Goal: Task Accomplishment & Management: Use online tool/utility

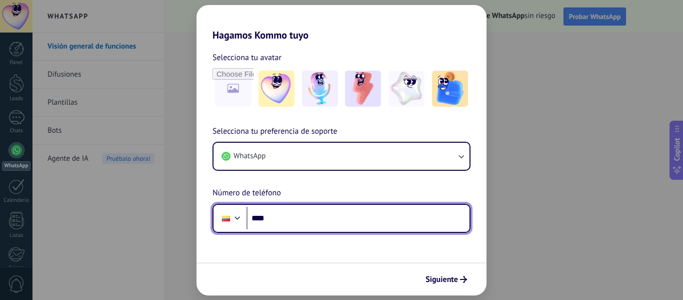
click at [302, 218] on input "****" at bounding box center [358, 218] width 223 height 23
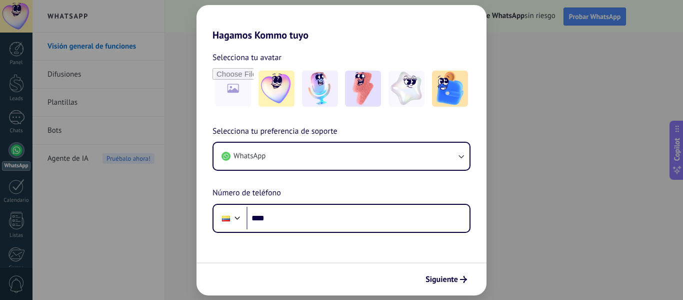
click at [157, 68] on div "Hagamos Kommo tuyo Selecciona tu avatar Selecciona tu preferencia de soporte Wh…" at bounding box center [341, 150] width 683 height 300
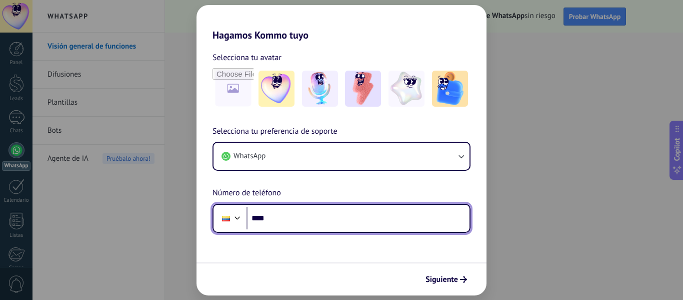
click at [407, 222] on input "****" at bounding box center [358, 218] width 223 height 23
type input "**********"
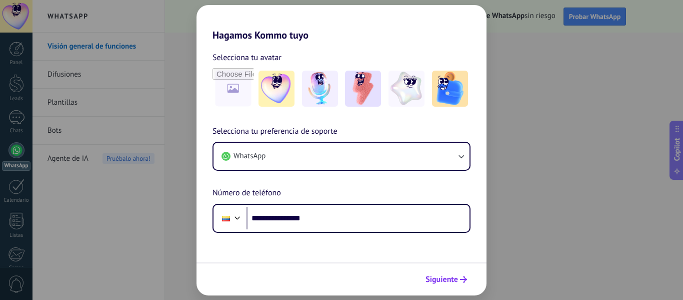
click at [429, 276] on span "Siguiente" at bounding box center [442, 279] width 33 height 7
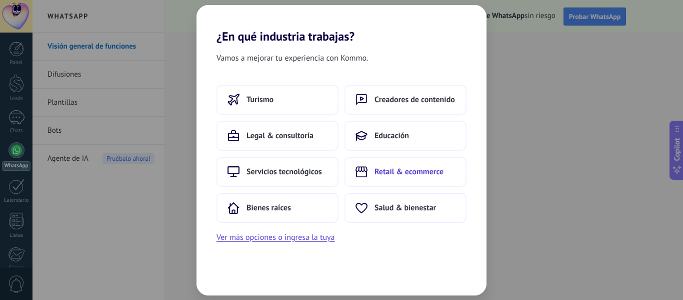
click at [418, 173] on span "Retail & ecommerce" at bounding box center [409, 172] width 69 height 10
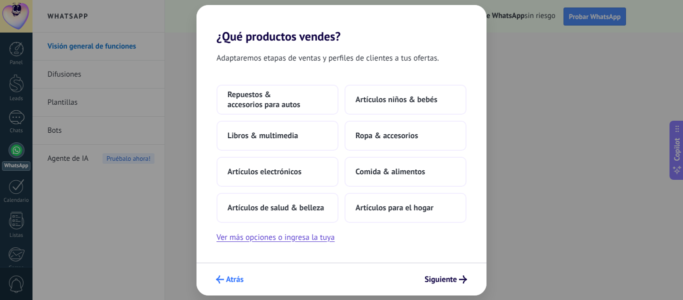
click at [224, 276] on icon "submit" at bounding box center [220, 279] width 8 height 8
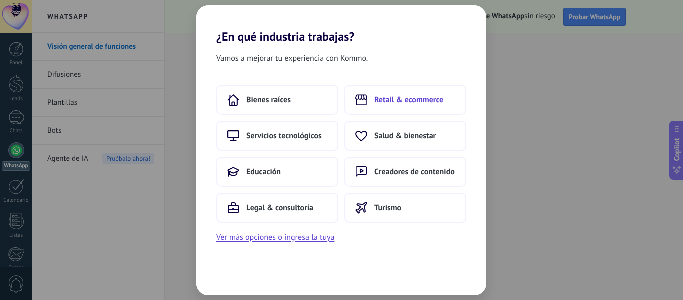
drag, startPoint x: 401, startPoint y: 168, endPoint x: 456, endPoint y: 87, distance: 98.2
click at [460, 88] on div "Bienes raíces Retail & ecommerce Servicios tecnológicos Salud & bienestar Educa…" at bounding box center [342, 154] width 250 height 138
click at [424, 95] on span "Retail & ecommerce" at bounding box center [409, 100] width 69 height 10
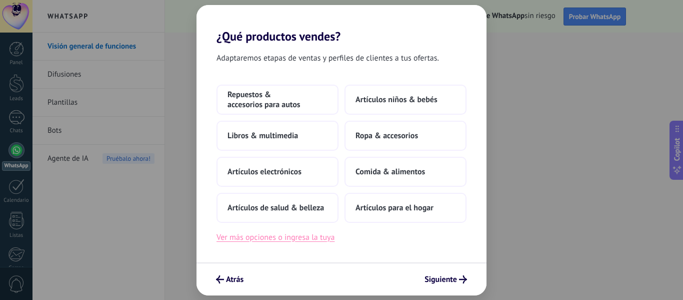
click at [321, 238] on button "Ver más opciones o ingresa la tuya" at bounding box center [276, 237] width 118 height 13
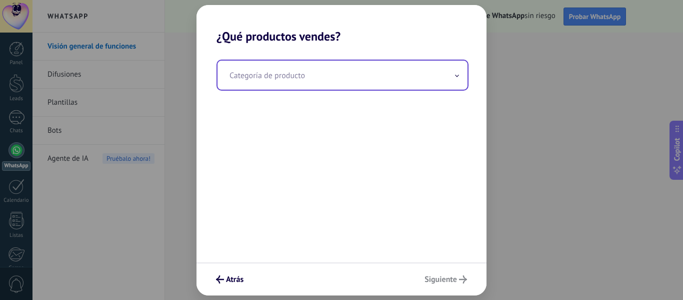
click at [327, 81] on input "text" at bounding box center [343, 75] width 250 height 29
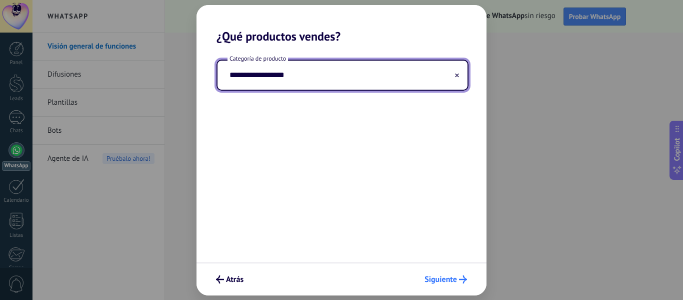
type input "**********"
click at [450, 283] on span "Siguiente" at bounding box center [441, 279] width 33 height 7
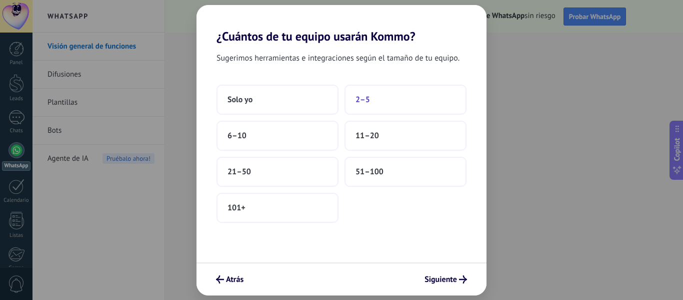
click at [374, 99] on button "2–5" at bounding box center [406, 100] width 122 height 30
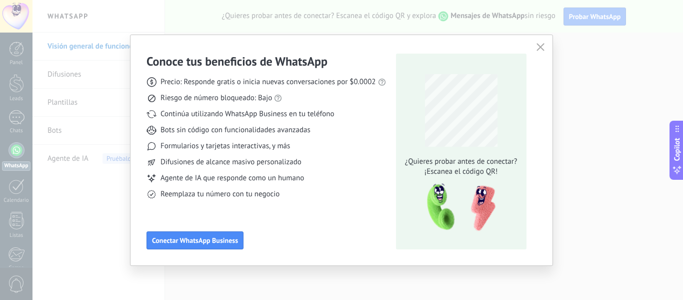
click at [357, 117] on div "Continúa utilizando WhatsApp Business en tu teléfono" at bounding box center [267, 114] width 240 height 10
click at [494, 159] on span "¿Quieres probar antes de conectar?" at bounding box center [461, 162] width 118 height 10
click at [181, 242] on span "Conectar WhatsApp Business" at bounding box center [195, 240] width 86 height 7
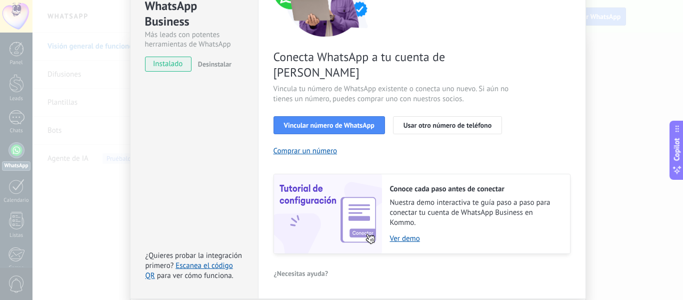
scroll to position [145, 0]
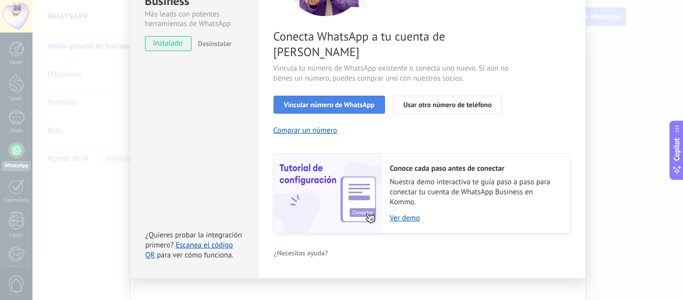
click at [349, 101] on span "Vincular número de WhatsApp" at bounding box center [329, 104] width 91 height 7
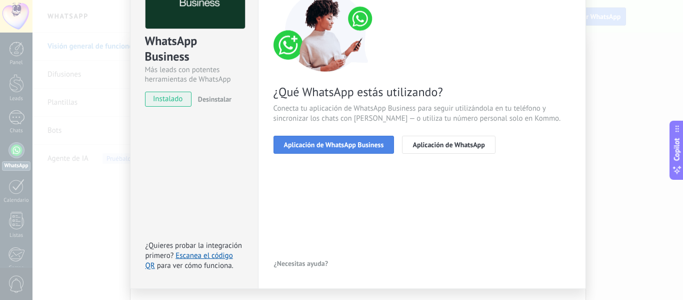
scroll to position [66, 0]
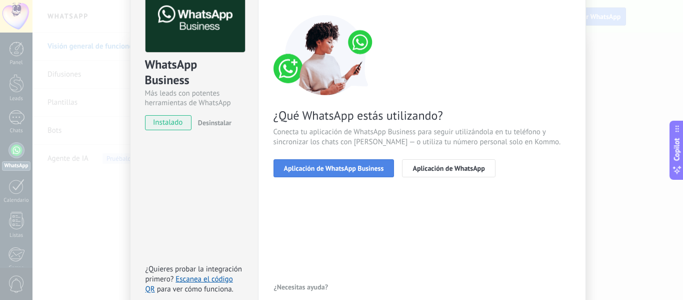
click at [361, 172] on button "Aplicación de WhatsApp Business" at bounding box center [334, 168] width 121 height 18
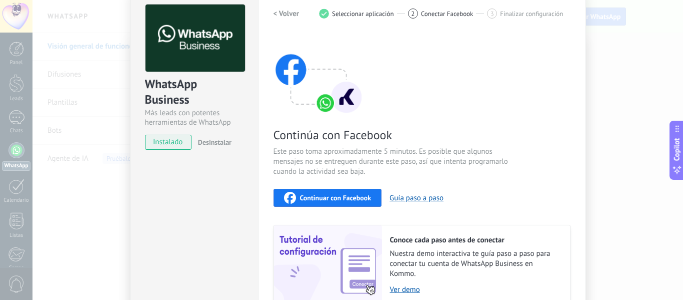
scroll to position [33, 0]
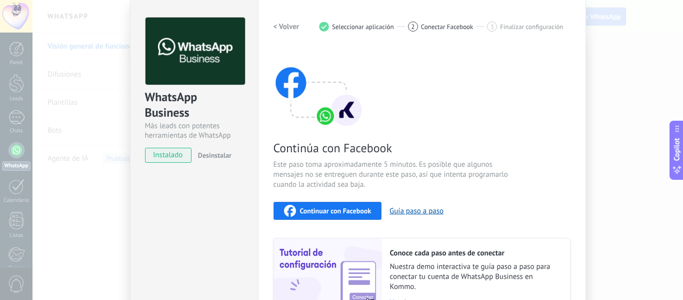
click at [325, 212] on span "Continuar con Facebook" at bounding box center [336, 210] width 72 height 7
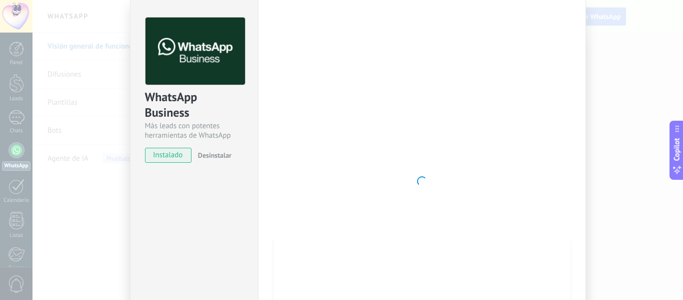
click at [499, 124] on div at bounding box center [422, 181] width 297 height 327
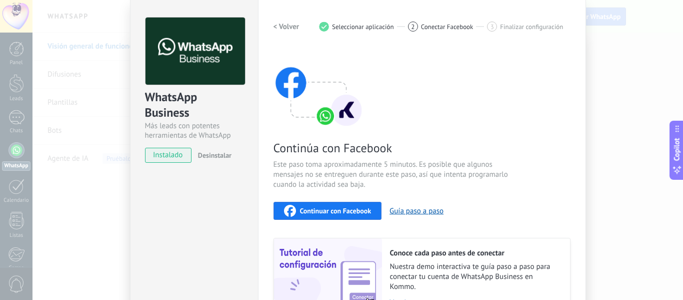
click at [437, 104] on div "Continúa con Facebook Este paso toma aproximadamente 5 minutos. Es posible que …" at bounding box center [422, 183] width 297 height 270
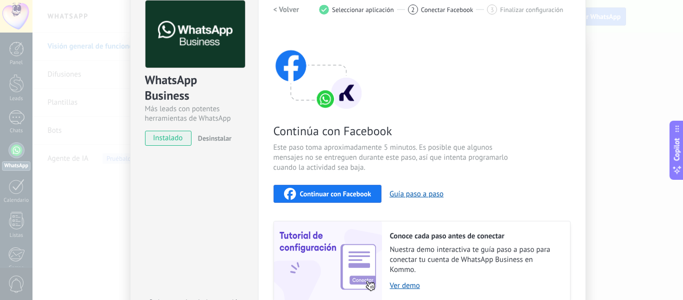
click at [177, 142] on span "instalado" at bounding box center [169, 138] width 46 height 15
click at [274, 13] on h2 "< Volver" at bounding box center [287, 10] width 26 height 10
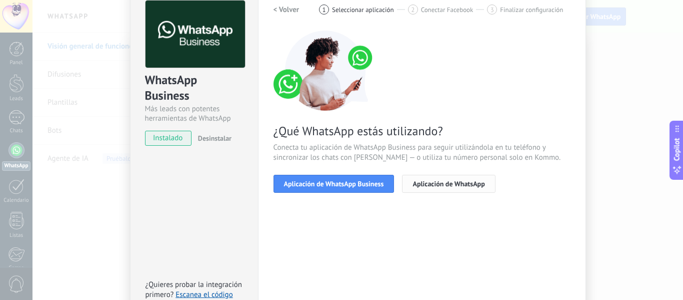
click at [432, 182] on span "Aplicación de WhatsApp" at bounding box center [449, 183] width 72 height 7
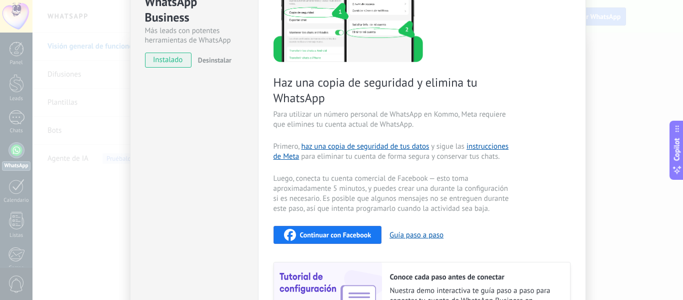
scroll to position [0, 0]
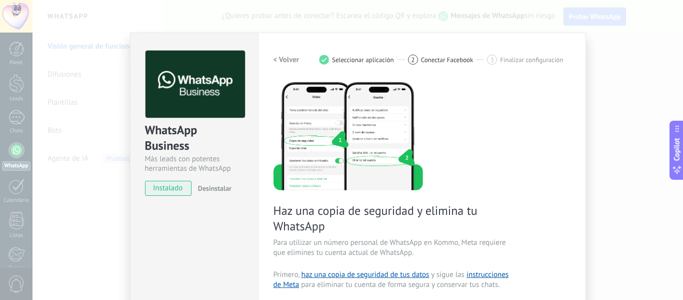
click at [289, 59] on h2 "< Volver" at bounding box center [287, 60] width 26 height 10
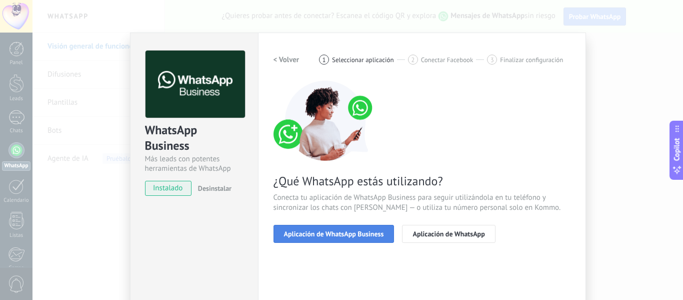
click at [328, 234] on span "Aplicación de WhatsApp Business" at bounding box center [334, 233] width 100 height 7
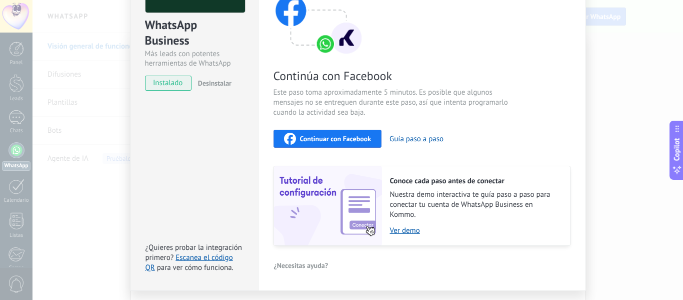
scroll to position [33, 0]
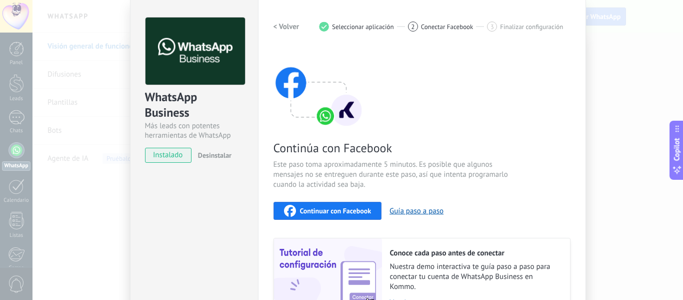
click at [360, 213] on span "Continuar con Facebook" at bounding box center [336, 210] width 72 height 7
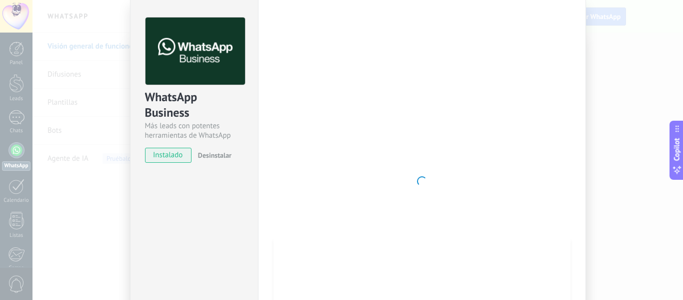
click at [481, 102] on div at bounding box center [422, 181] width 297 height 327
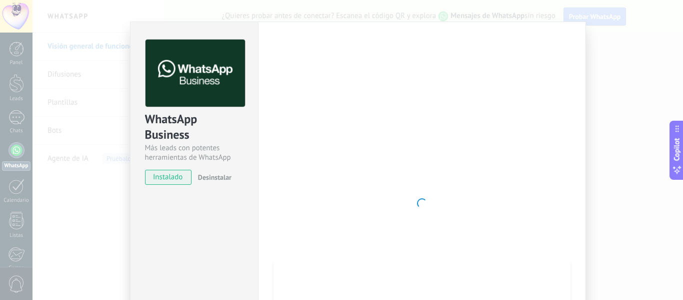
scroll to position [0, 0]
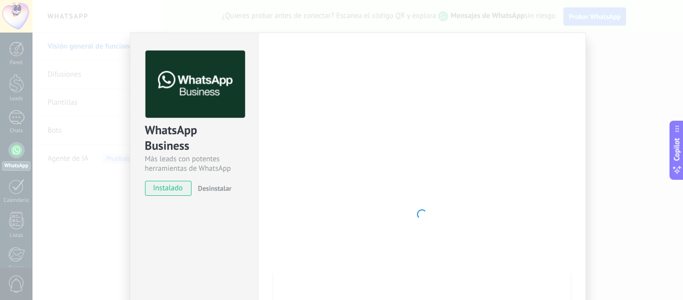
click at [367, 102] on div at bounding box center [422, 214] width 297 height 327
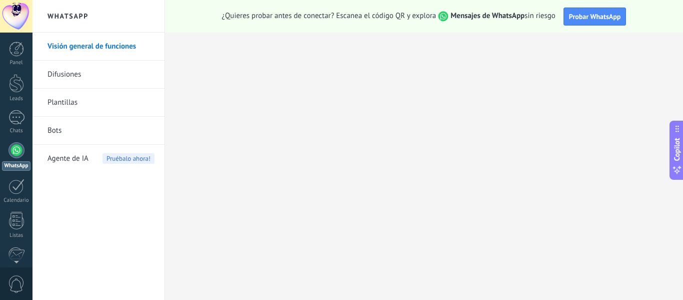
click at [13, 150] on div at bounding box center [17, 150] width 16 height 16
click at [590, 17] on span "Probar WhatsApp" at bounding box center [595, 16] width 52 height 9
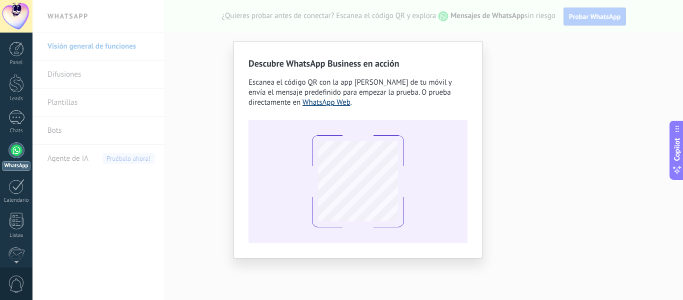
click at [321, 102] on link "WhatsApp Web" at bounding box center [327, 103] width 48 height 10
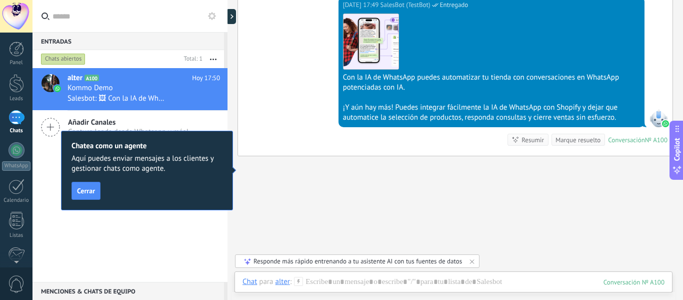
scroll to position [728, 0]
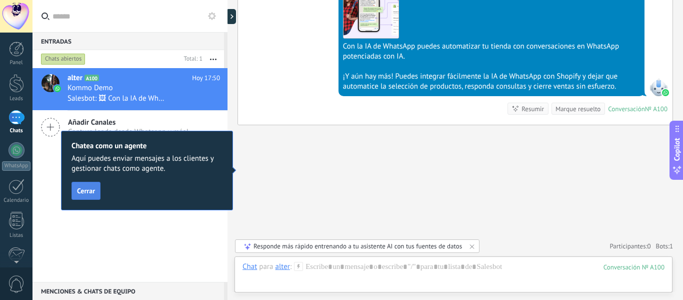
click at [88, 190] on span "Cerrar" at bounding box center [86, 190] width 18 height 7
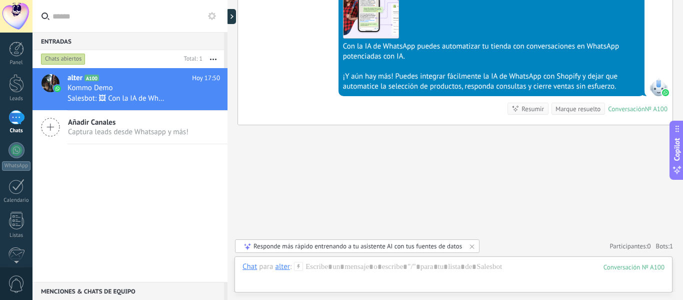
click at [138, 190] on div "alter A100 Hoy 17:50 Kommo Demo Salesbot: 🖼 Con la IA de WhatsApp puedes automa…" at bounding box center [130, 175] width 195 height 214
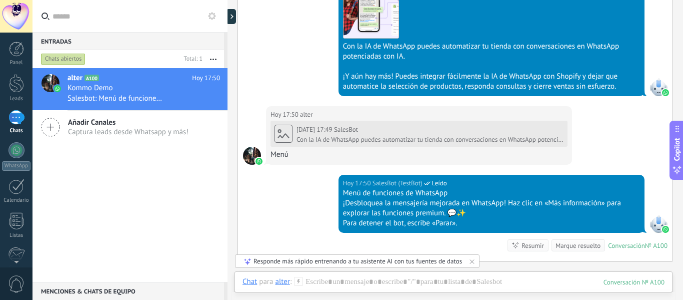
scroll to position [865, 0]
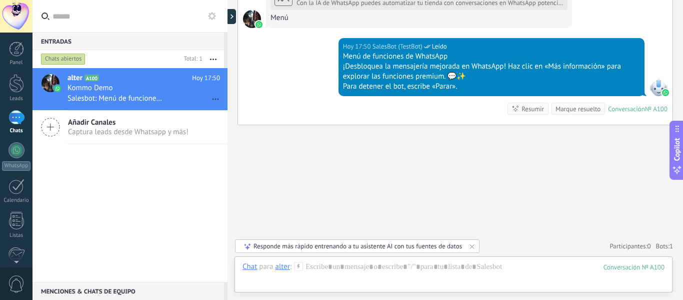
click at [125, 180] on div "alter A100 Hoy 17:50 Kommo Demo Salesbot: Menú de funciones de WhatsApp ¡Desblo…" at bounding box center [130, 175] width 195 height 214
click at [387, 263] on div at bounding box center [454, 277] width 422 height 30
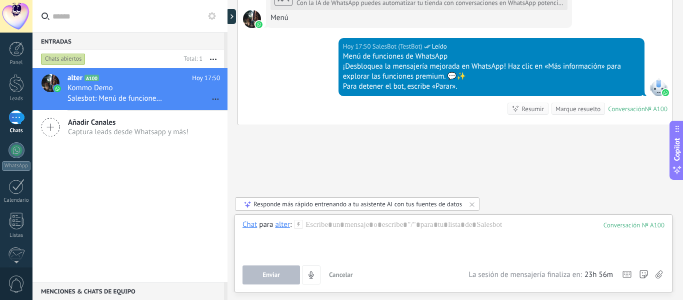
click at [118, 174] on div "alter A100 Hoy 17:50 Kommo Demo Salesbot: Menú de funciones de WhatsApp ¡Desblo…" at bounding box center [130, 175] width 195 height 214
drag, startPoint x: 87, startPoint y: 176, endPoint x: 102, endPoint y: 144, distance: 35.6
click at [87, 176] on div "alter A100 Hoy 17:50 Kommo Demo Salesbot: Menú de funciones de WhatsApp ¡Desblo…" at bounding box center [130, 175] width 195 height 214
click at [161, 44] on div "Entradas 0" at bounding box center [129, 41] width 192 height 18
click at [234, 18] on div at bounding box center [233, 16] width 15 height 15
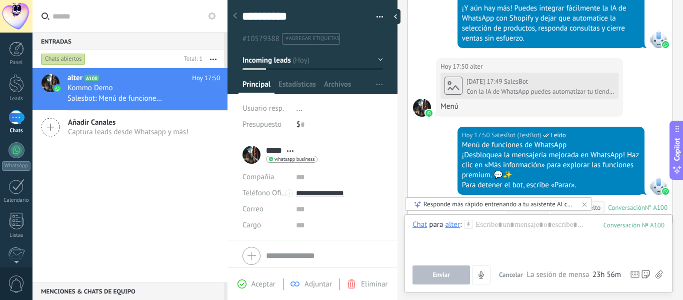
scroll to position [0, 0]
click at [400, 19] on div at bounding box center [398, 16] width 15 height 15
type textarea "**********"
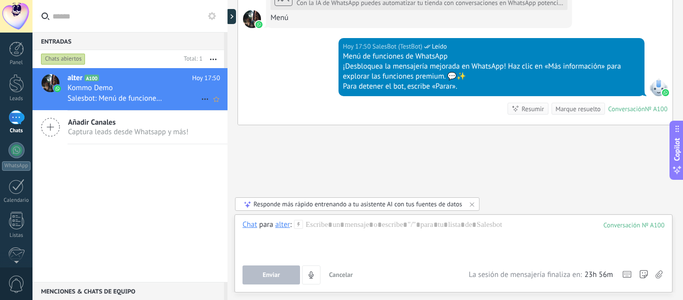
click at [59, 74] on div at bounding box center [50, 89] width 35 height 42
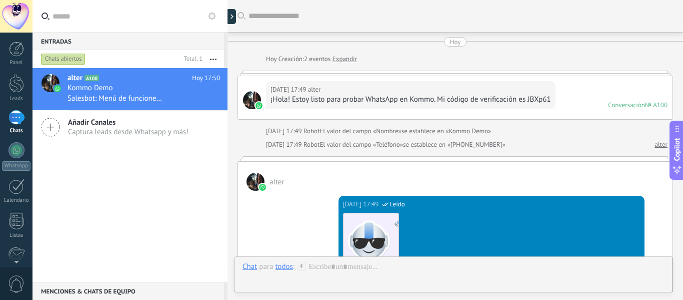
scroll to position [865, 0]
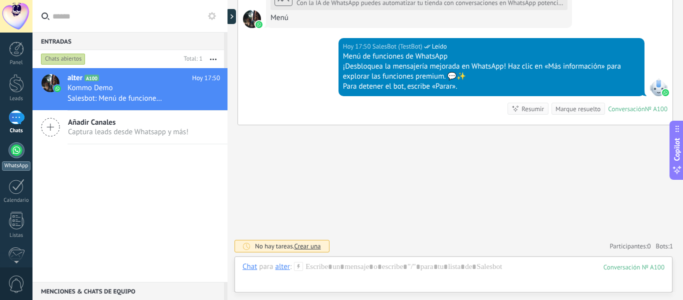
click at [15, 150] on div at bounding box center [17, 150] width 16 height 16
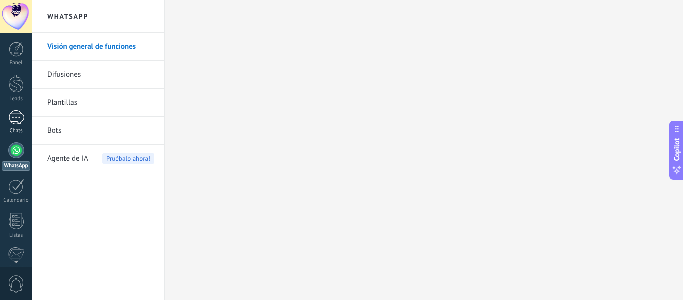
click at [17, 123] on div "1" at bounding box center [17, 117] width 16 height 15
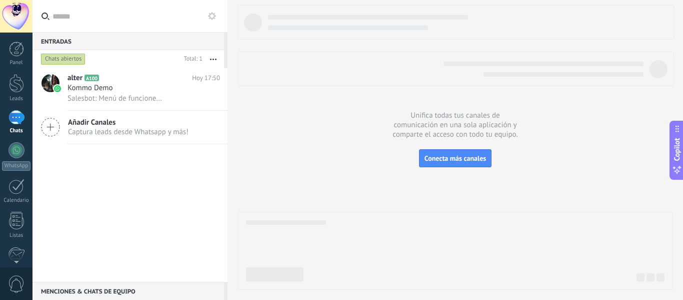
click at [126, 195] on div "alter A100 Hoy 17:50 Kommo Demo Salesbot: Menú de funciones de WhatsApp ¡Desblo…" at bounding box center [130, 175] width 195 height 214
click at [117, 86] on h3 "Kommo Demo" at bounding box center [93, 88] width 51 height 10
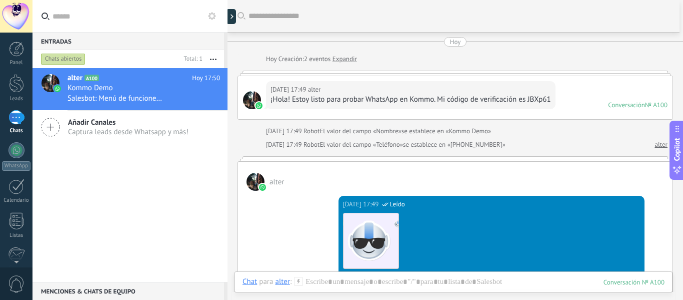
click at [108, 115] on div "Añadir Canales Captura leads desde Whatsapp y más!" at bounding box center [130, 128] width 195 height 34
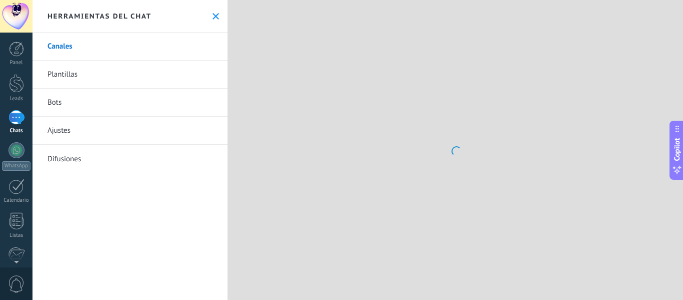
click at [214, 14] on icon at bounding box center [216, 16] width 7 height 7
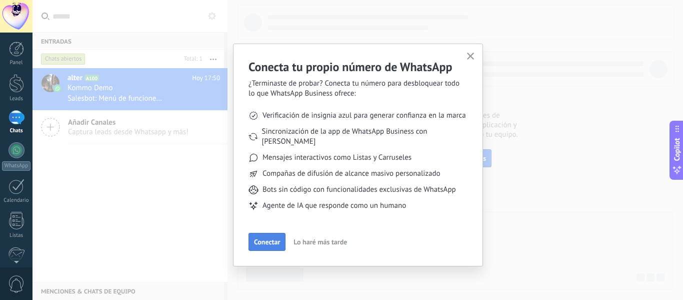
click at [265, 238] on span "Conectar" at bounding box center [267, 241] width 26 height 7
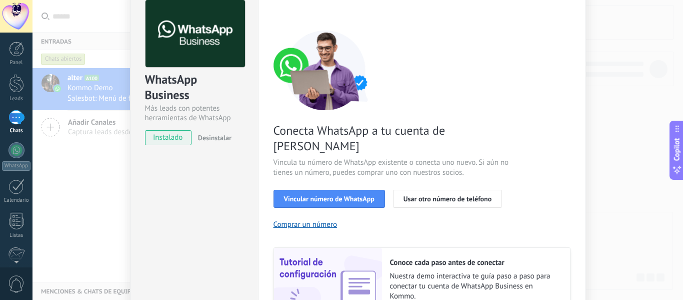
scroll to position [100, 0]
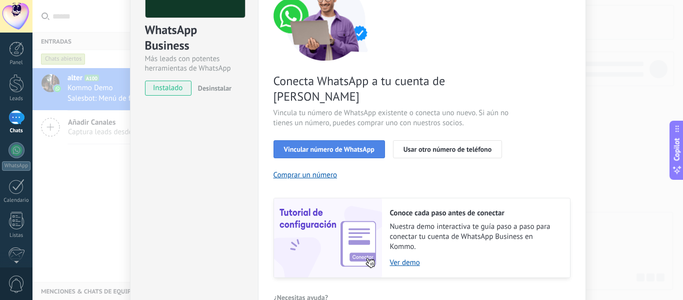
click at [354, 140] on button "Vincular número de WhatsApp" at bounding box center [330, 149] width 112 height 18
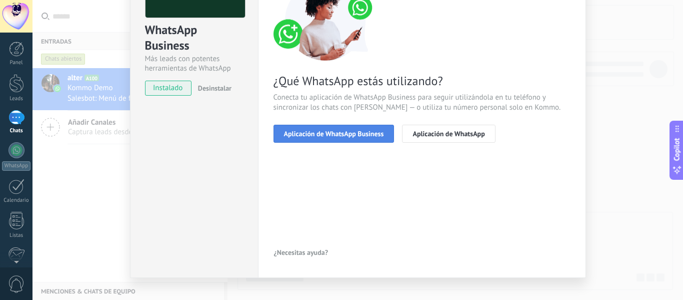
click at [367, 135] on span "Aplicación de WhatsApp Business" at bounding box center [334, 133] width 100 height 7
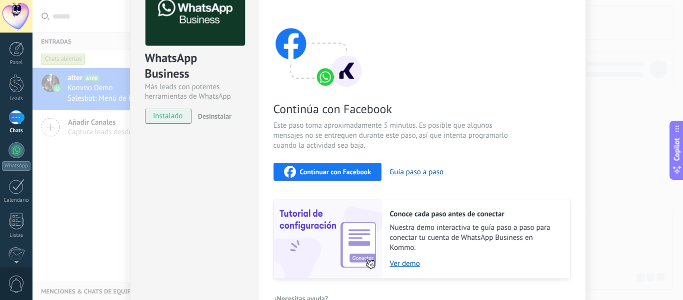
scroll to position [50, 0]
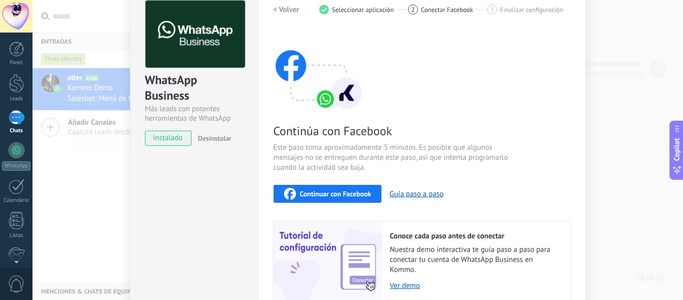
click at [279, 14] on h2 "< Volver" at bounding box center [287, 10] width 26 height 10
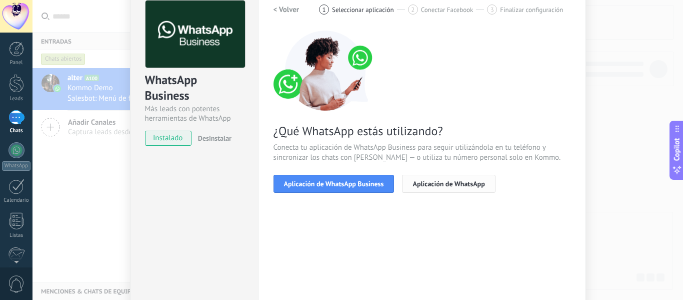
click at [419, 178] on button "Aplicación de WhatsApp" at bounding box center [448, 184] width 93 height 18
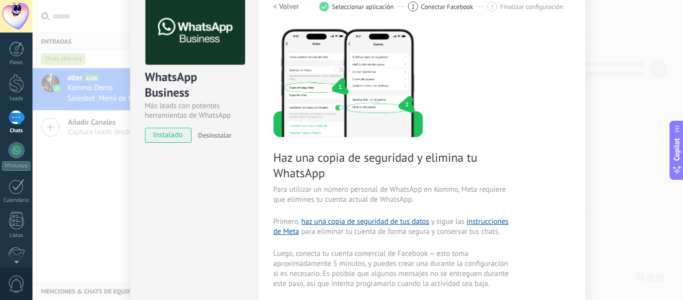
scroll to position [0, 0]
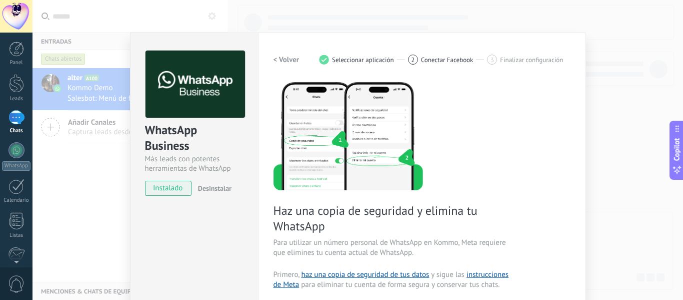
click at [96, 114] on div "WhatsApp Business Más leads con potentes herramientas de WhatsApp instalado Des…" at bounding box center [358, 150] width 651 height 300
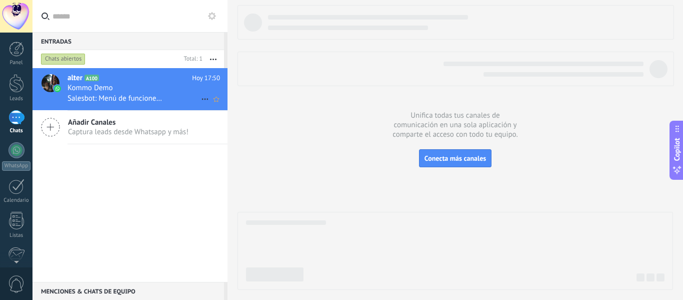
click at [124, 93] on div "Salesbot: Menú de funciones de WhatsApp ¡Desbloquea la mensajería mejorada en W…" at bounding box center [144, 98] width 153 height 11
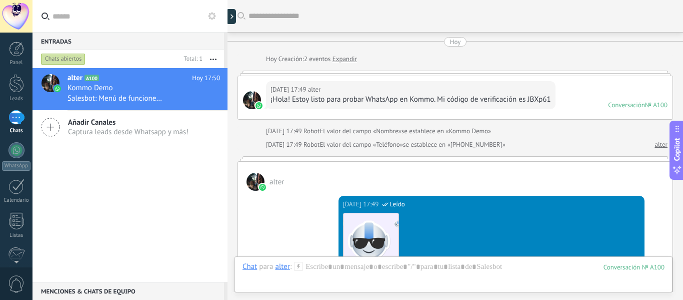
scroll to position [865, 0]
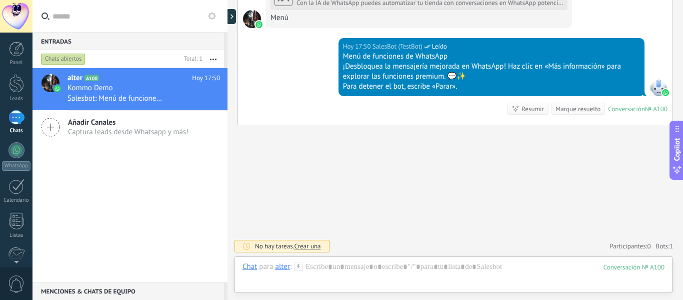
click at [86, 132] on span "Captura leads desde Whatsapp y más!" at bounding box center [128, 132] width 121 height 10
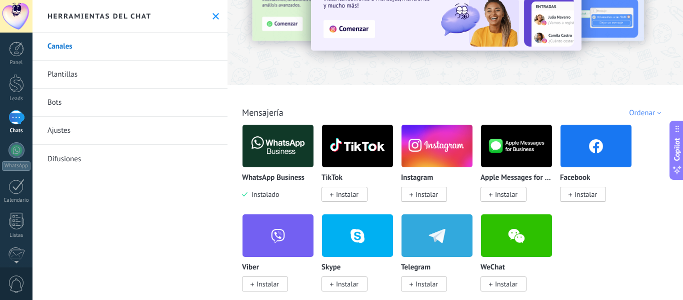
scroll to position [100, 0]
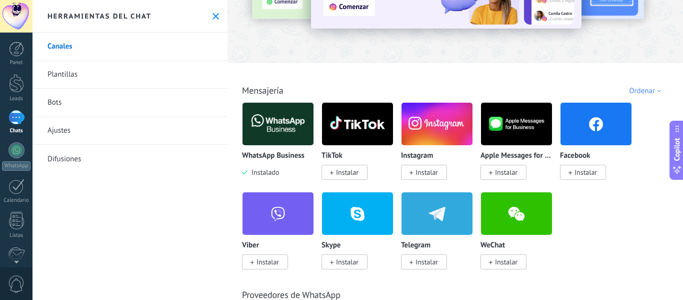
click at [274, 173] on span "Instalado" at bounding box center [264, 172] width 32 height 9
click at [289, 135] on img at bounding box center [278, 124] width 71 height 49
click at [213, 14] on icon at bounding box center [216, 16] width 7 height 7
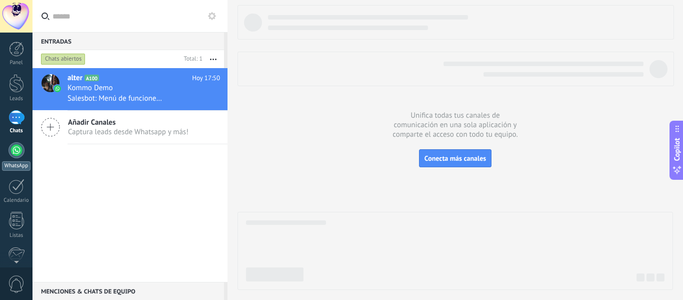
click at [17, 160] on link "WhatsApp" at bounding box center [16, 156] width 33 height 29
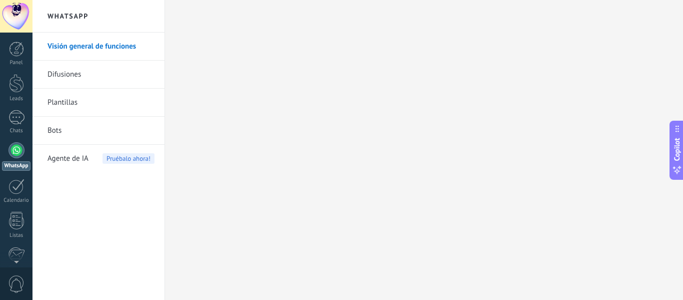
click at [15, 150] on div at bounding box center [17, 150] width 16 height 16
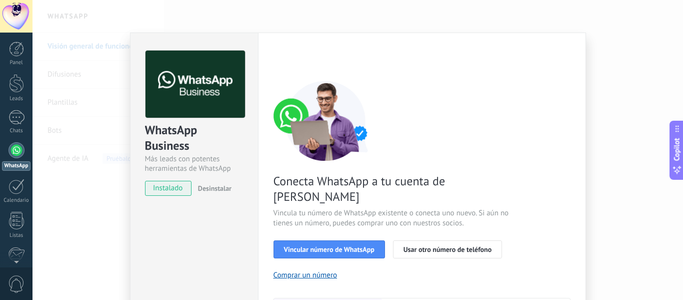
click at [617, 62] on div "WhatsApp Business Más leads con potentes herramientas de WhatsApp instalado Des…" at bounding box center [358, 150] width 651 height 300
click at [24, 47] on link "Panel" at bounding box center [16, 54] width 33 height 25
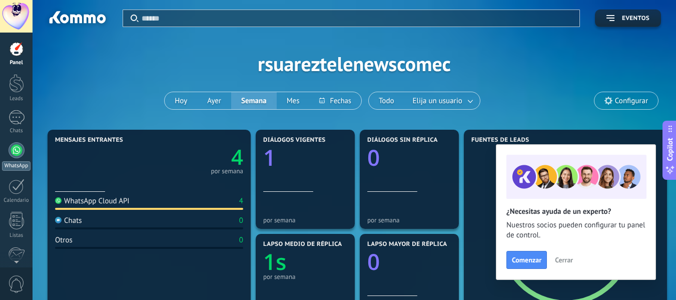
click at [16, 151] on div at bounding box center [17, 150] width 16 height 16
